Goal: Information Seeking & Learning: Learn about a topic

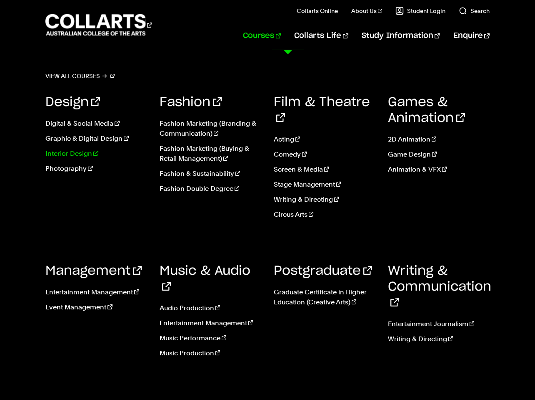
click at [85, 153] on link "Interior Design" at bounding box center [96, 153] width 102 height 10
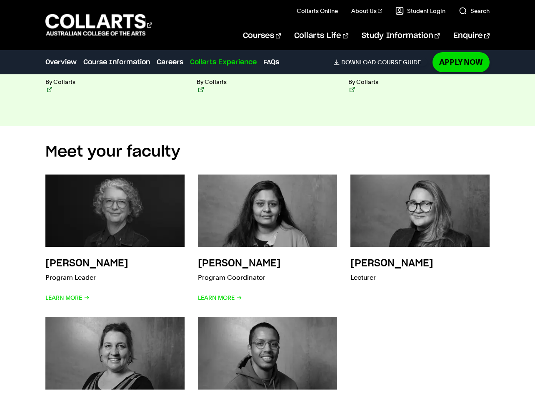
scroll to position [2437, 0]
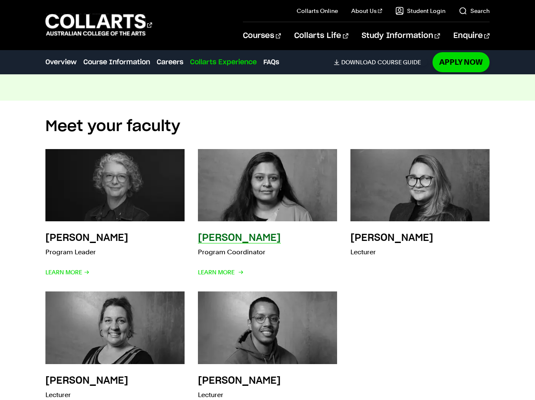
click at [249, 246] on p "Program Coordinator" at bounding box center [239, 252] width 83 height 12
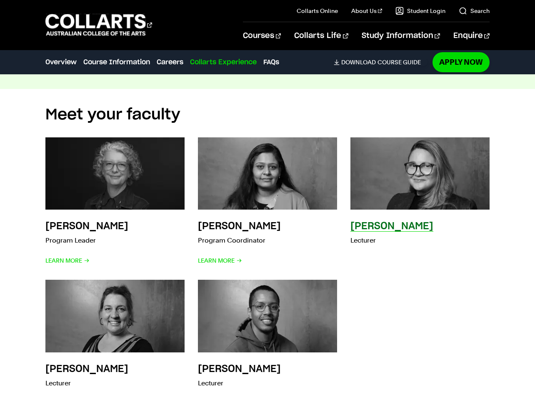
click at [373, 230] on h3 "[PERSON_NAME]" at bounding box center [392, 226] width 83 height 10
click at [369, 225] on h3 "[PERSON_NAME]" at bounding box center [392, 226] width 83 height 10
click at [378, 180] on img at bounding box center [420, 173] width 153 height 80
click at [360, 223] on h3 "[PERSON_NAME]" at bounding box center [392, 226] width 83 height 10
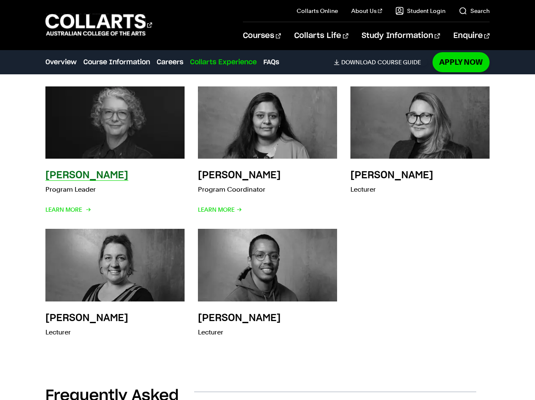
scroll to position [2527, 0]
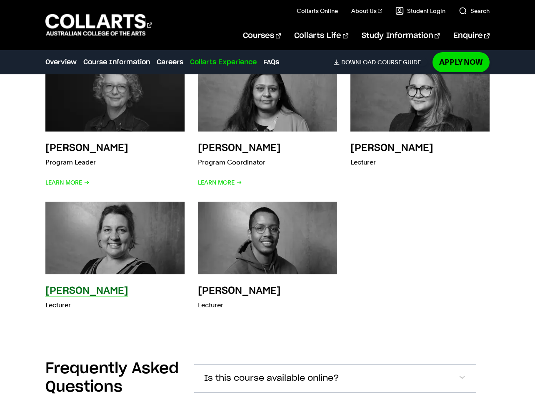
click at [125, 238] on img at bounding box center [114, 238] width 153 height 80
click at [114, 252] on img at bounding box center [114, 238] width 153 height 80
click at [113, 293] on h3 "[PERSON_NAME]" at bounding box center [86, 291] width 83 height 10
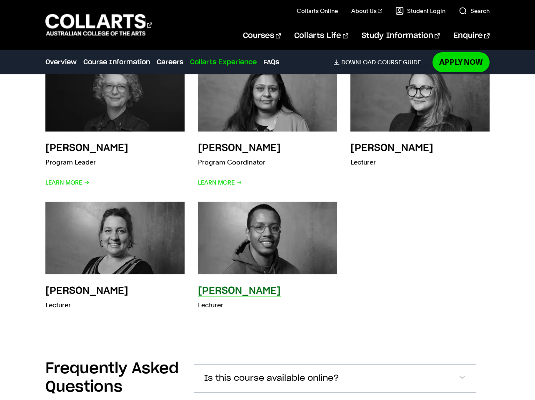
click at [235, 293] on h3 "[PERSON_NAME]" at bounding box center [239, 291] width 83 height 10
click at [243, 251] on img at bounding box center [267, 238] width 153 height 80
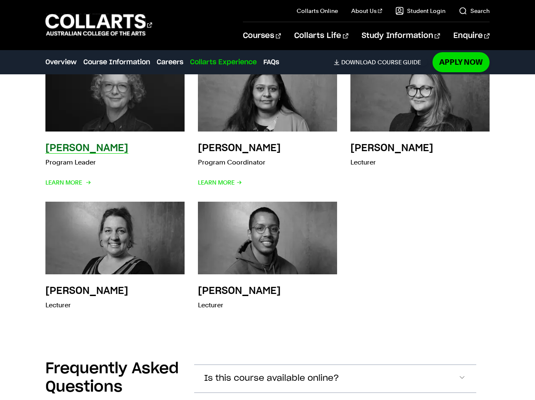
click at [102, 88] on img at bounding box center [114, 95] width 153 height 80
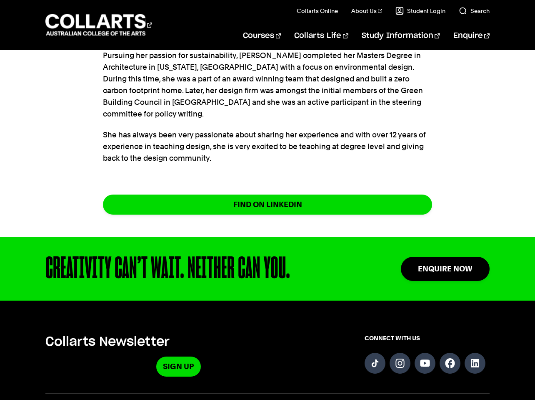
scroll to position [347, 0]
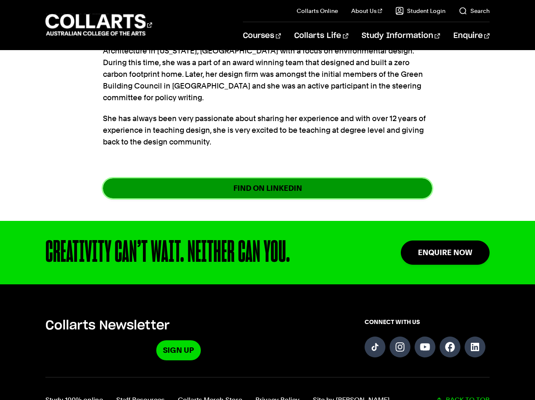
click at [241, 178] on link "FIND ON LINKEDIN" at bounding box center [267, 188] width 329 height 20
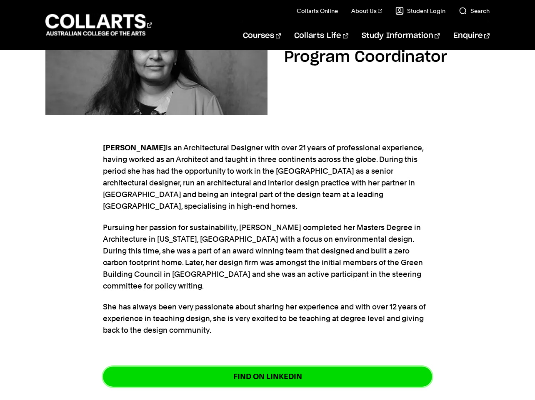
scroll to position [0, 0]
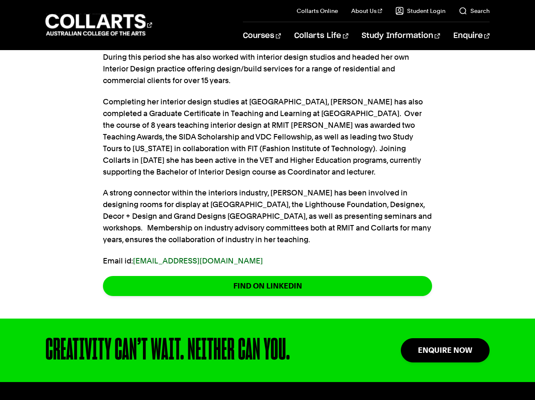
scroll to position [295, 0]
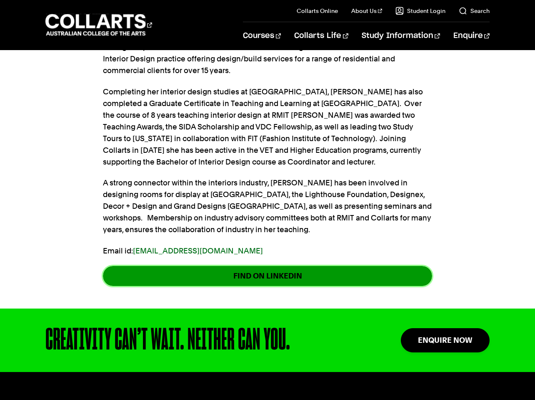
click at [312, 276] on link "FIND ON LINKEDIN" at bounding box center [267, 276] width 329 height 20
